Goal: Navigation & Orientation: Find specific page/section

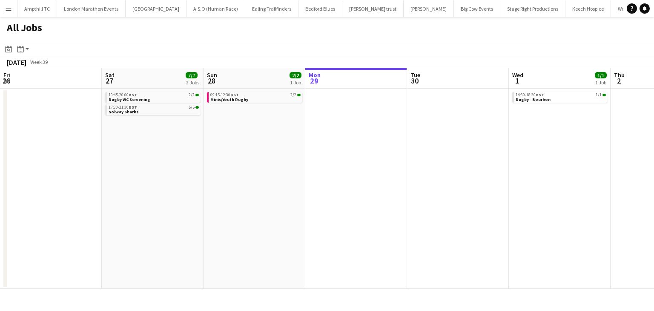
scroll to position [0, 282]
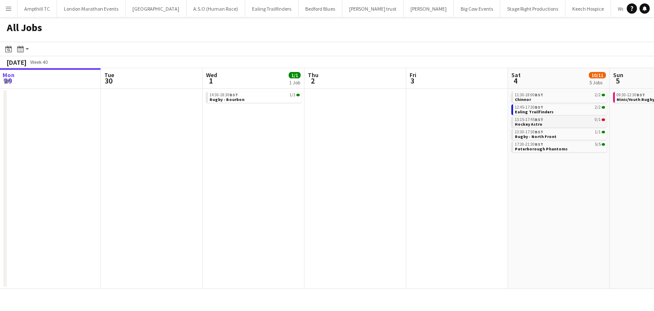
drag, startPoint x: 437, startPoint y: 133, endPoint x: 292, endPoint y: 125, distance: 144.6
click at [109, 139] on app-calendar-viewport "Fri 26 Sat 27 7/7 2 Jobs Sun 28 2/2 1 Job Mon 29 Tue 30 Wed 1 1/1 1 Job Thu 2 F…" at bounding box center [327, 178] width 654 height 221
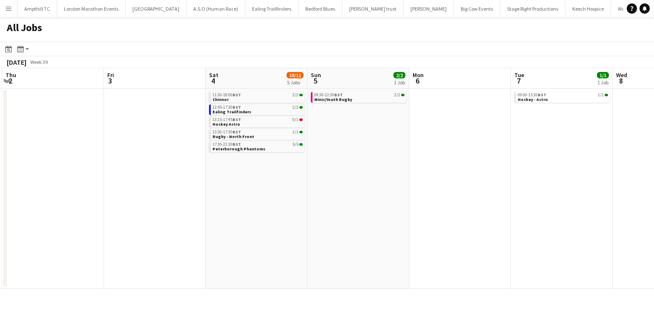
click at [328, 125] on app-all-jobs "All Jobs Date picker SEP 2025 SEP 2025 Monday M Tuesday T Wednesday W Thursday …" at bounding box center [327, 153] width 654 height 272
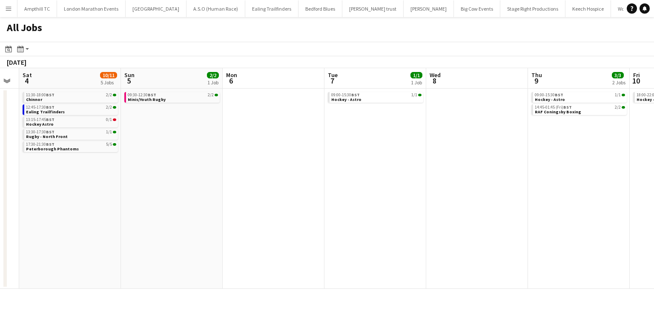
drag, startPoint x: 435, startPoint y: 129, endPoint x: 159, endPoint y: 138, distance: 276.6
click at [164, 141] on app-calendar-viewport "Wed 1 1/1 1 Job Thu 2 Fri 3 Sat 4 10/11 5 Jobs Sun 5 2/2 1 Job Mon 6 Tue 7 1/1 …" at bounding box center [327, 178] width 654 height 221
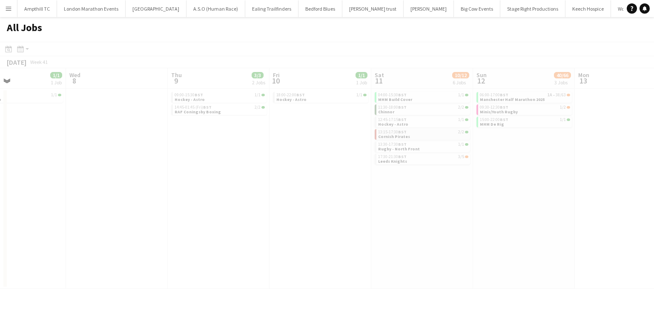
drag, startPoint x: 419, startPoint y: 138, endPoint x: 375, endPoint y: 132, distance: 44.8
click at [286, 144] on app-calendar-viewport "Sun 5 2/2 1 Job Mon 6 Tue 7 1/1 1 Job Wed 8 Thu 9 3/3 2 Jobs Fri 10 1/1 1 Job S…" at bounding box center [327, 178] width 654 height 221
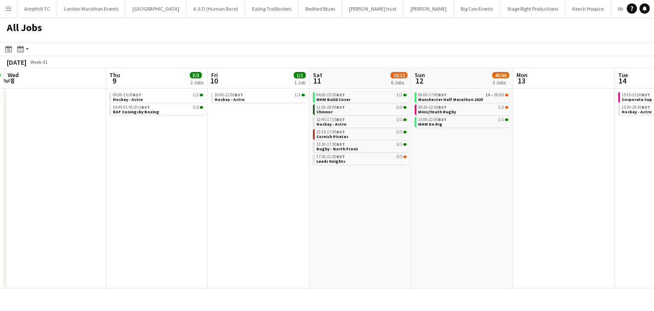
click at [383, 75] on app-all-jobs-date-header "Sat 11 10/12 6 Jobs" at bounding box center [361, 78] width 102 height 20
click at [342, 134] on span "Cornish Pirates" at bounding box center [332, 137] width 32 height 6
click at [366, 107] on div "11:30-18:00 BST 2/2" at bounding box center [361, 107] width 90 height 4
click at [362, 124] on link "12:45-17:15 BST 1/1 Hockey - Astro" at bounding box center [361, 122] width 90 height 10
click at [349, 146] on span "Rugby - North Front" at bounding box center [337, 149] width 42 height 6
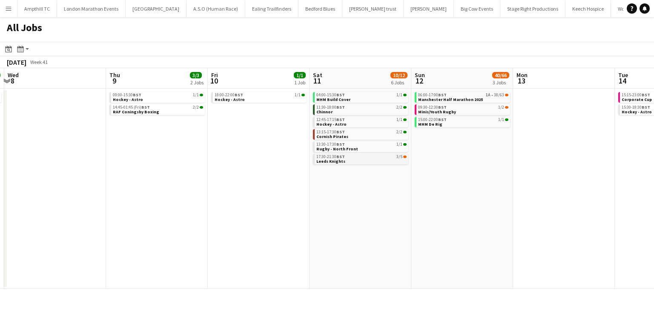
click at [375, 162] on link "17:30-21:30 BST 3/5 Leeds Knights" at bounding box center [361, 159] width 90 height 10
click at [448, 109] on div "09:30-12:30 BST 1/2" at bounding box center [463, 107] width 90 height 4
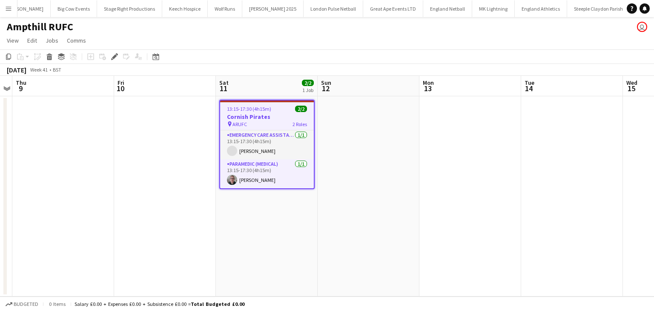
scroll to position [0, 409]
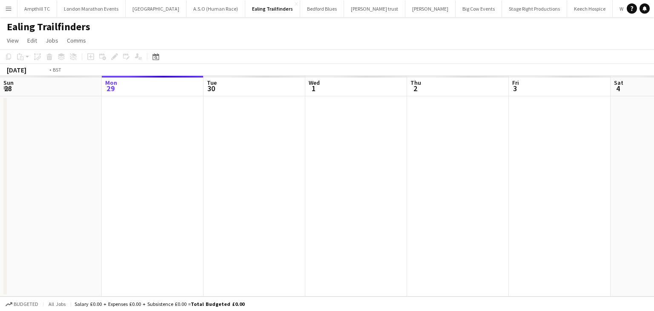
scroll to position [0, 293]
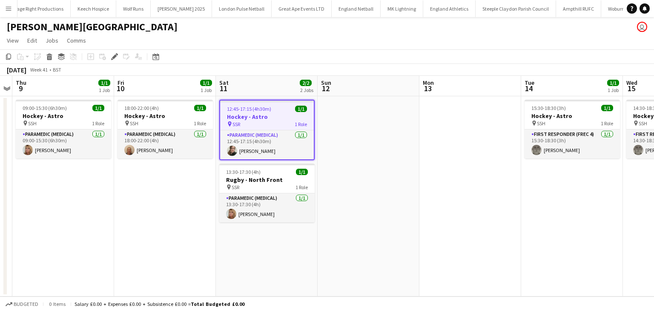
scroll to position [0, 497]
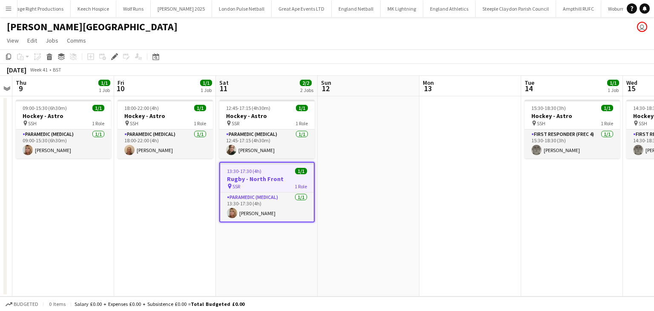
scroll to position [0, 497]
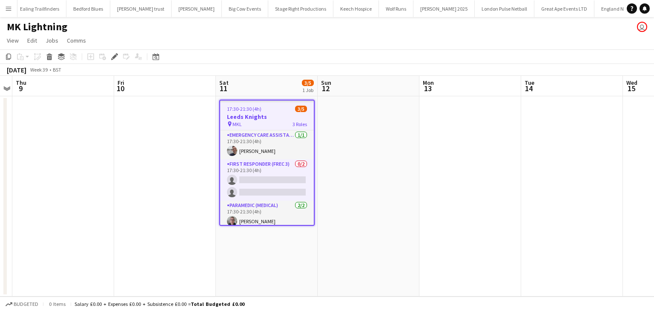
scroll to position [0, 233]
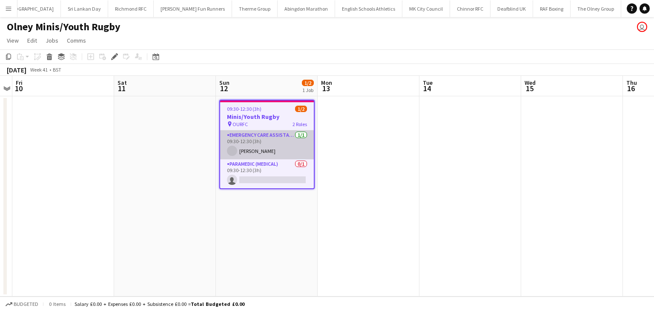
scroll to position [0, 1182]
